Goal: Information Seeking & Learning: Understand process/instructions

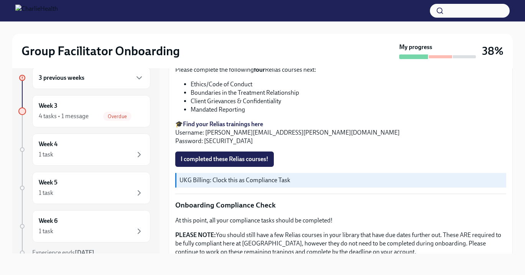
scroll to position [382, 0]
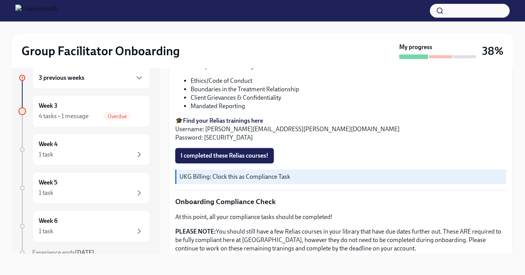
click at [222, 152] on span "I completed these Relias courses!" at bounding box center [225, 156] width 88 height 8
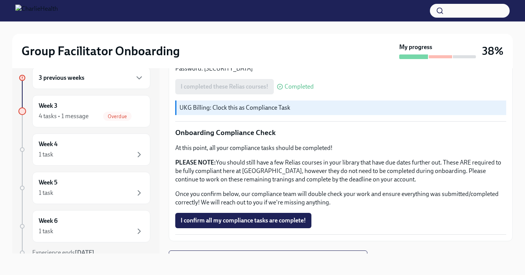
scroll to position [455, 0]
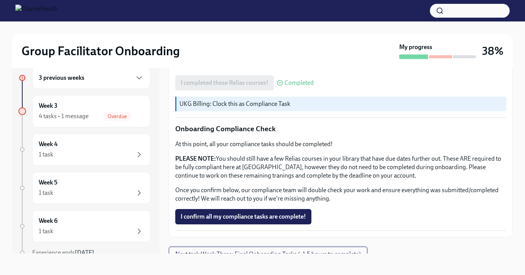
click at [237, 251] on span "Next task : Week Three: Final Onboarding Tasks (~1.5 hours to complete)" at bounding box center [268, 255] width 186 height 8
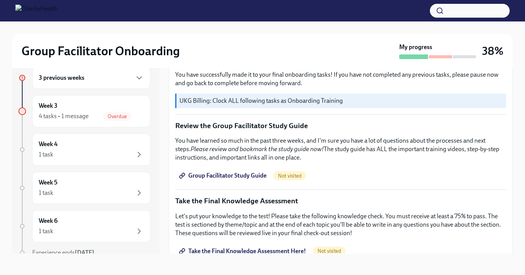
scroll to position [321, 0]
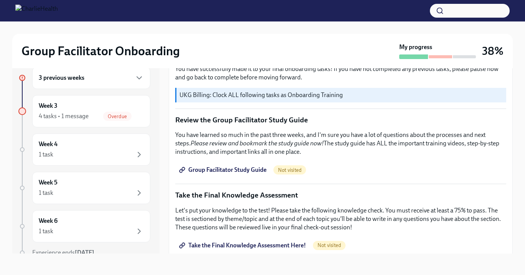
click at [228, 168] on span "Group Facilitator Study Guide" at bounding box center [224, 170] width 86 height 8
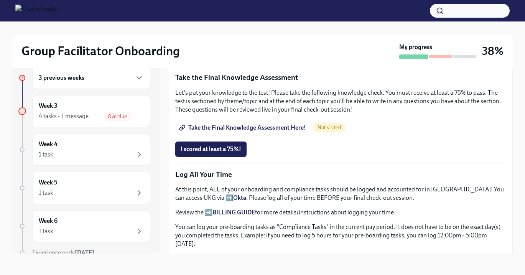
scroll to position [441, 0]
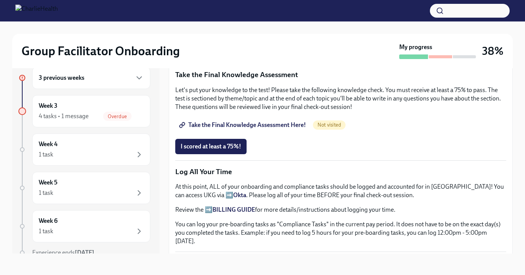
click at [231, 124] on span "Take the Final Knowledge Assessment Here!" at bounding box center [243, 125] width 125 height 8
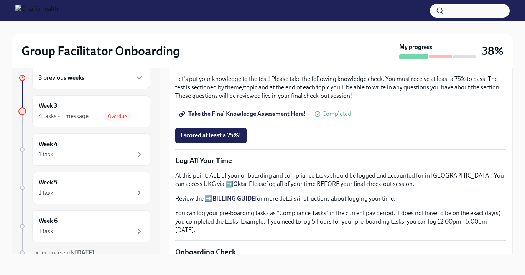
scroll to position [455, 0]
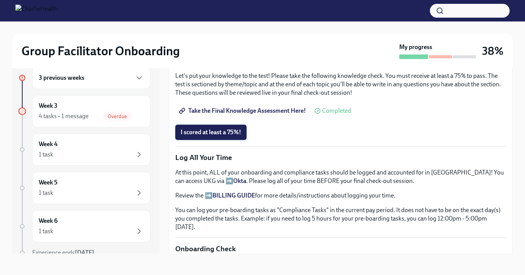
click at [215, 132] on span "I scored at least a 75%!" at bounding box center [211, 133] width 61 height 8
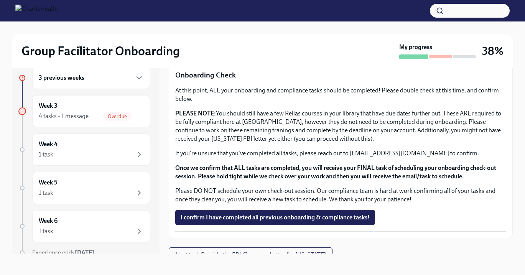
scroll to position [630, 0]
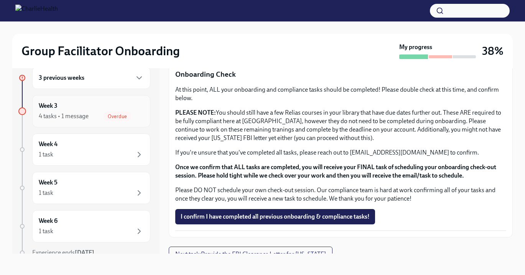
click at [102, 119] on div "4 tasks • 1 message Overdue" at bounding box center [91, 116] width 105 height 9
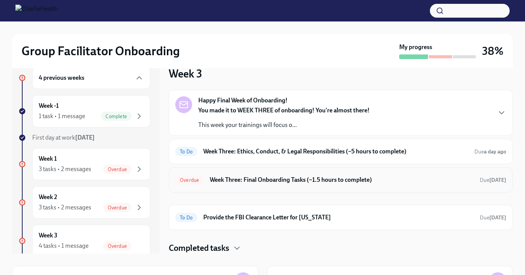
scroll to position [0, 0]
click at [244, 151] on h6 "Week Three: Ethics, Conduct, & Legal Responsibilities (~5 hours to complete)" at bounding box center [335, 151] width 265 height 8
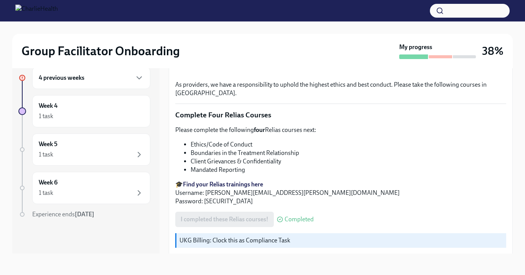
scroll to position [330, 0]
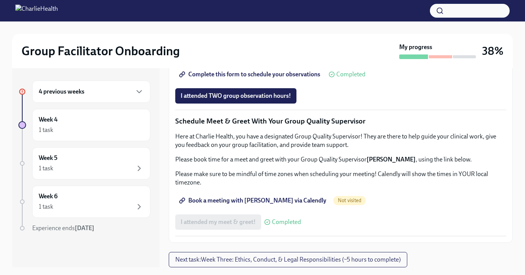
scroll to position [660, 0]
click at [236, 78] on span "Complete this form to schedule your observations" at bounding box center [251, 75] width 140 height 8
click at [231, 57] on span "Group Observation Instructions" at bounding box center [227, 53] width 92 height 8
click at [263, 78] on span "Complete this form to schedule your observations" at bounding box center [251, 75] width 140 height 8
